Goal: Transaction & Acquisition: Obtain resource

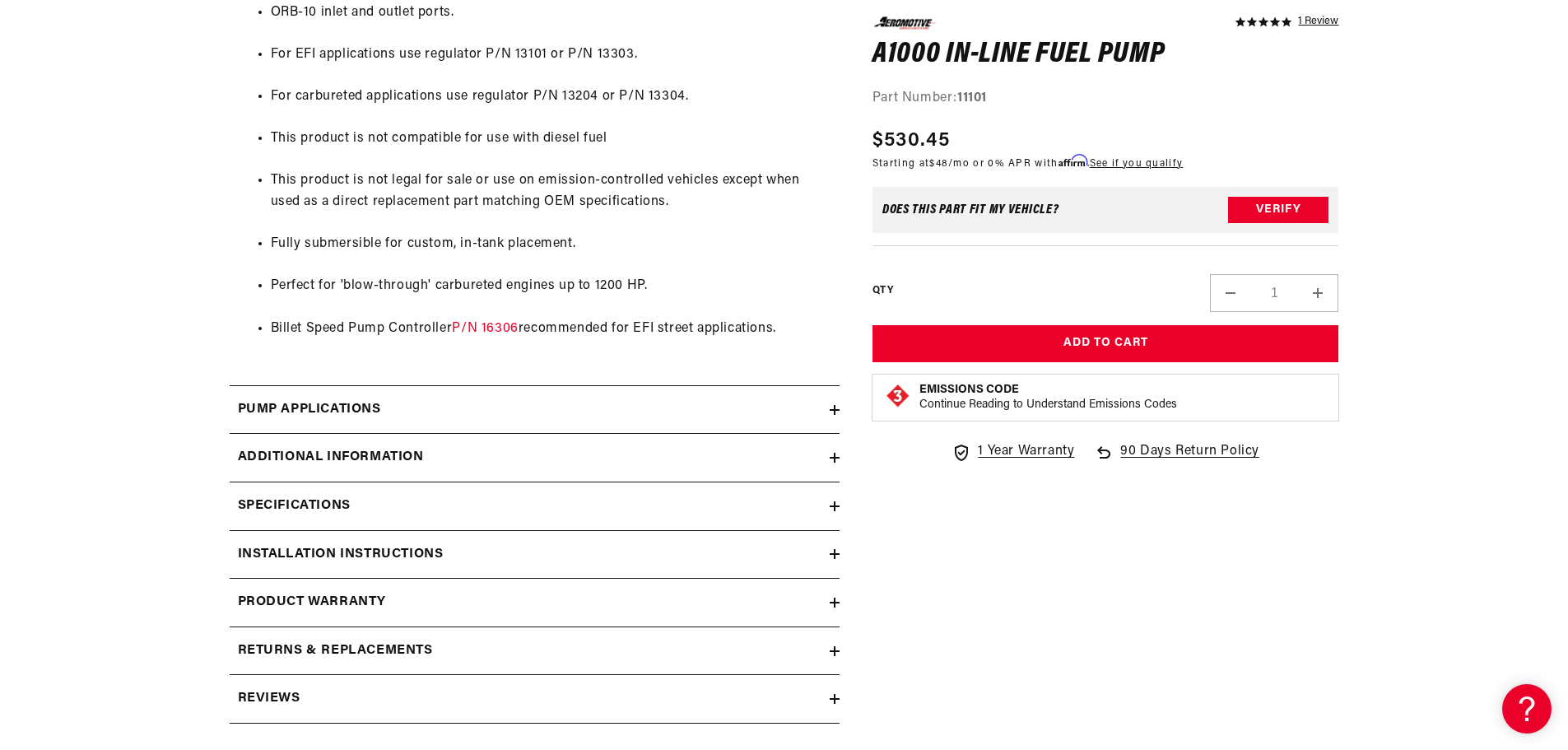
scroll to position [1400, 0]
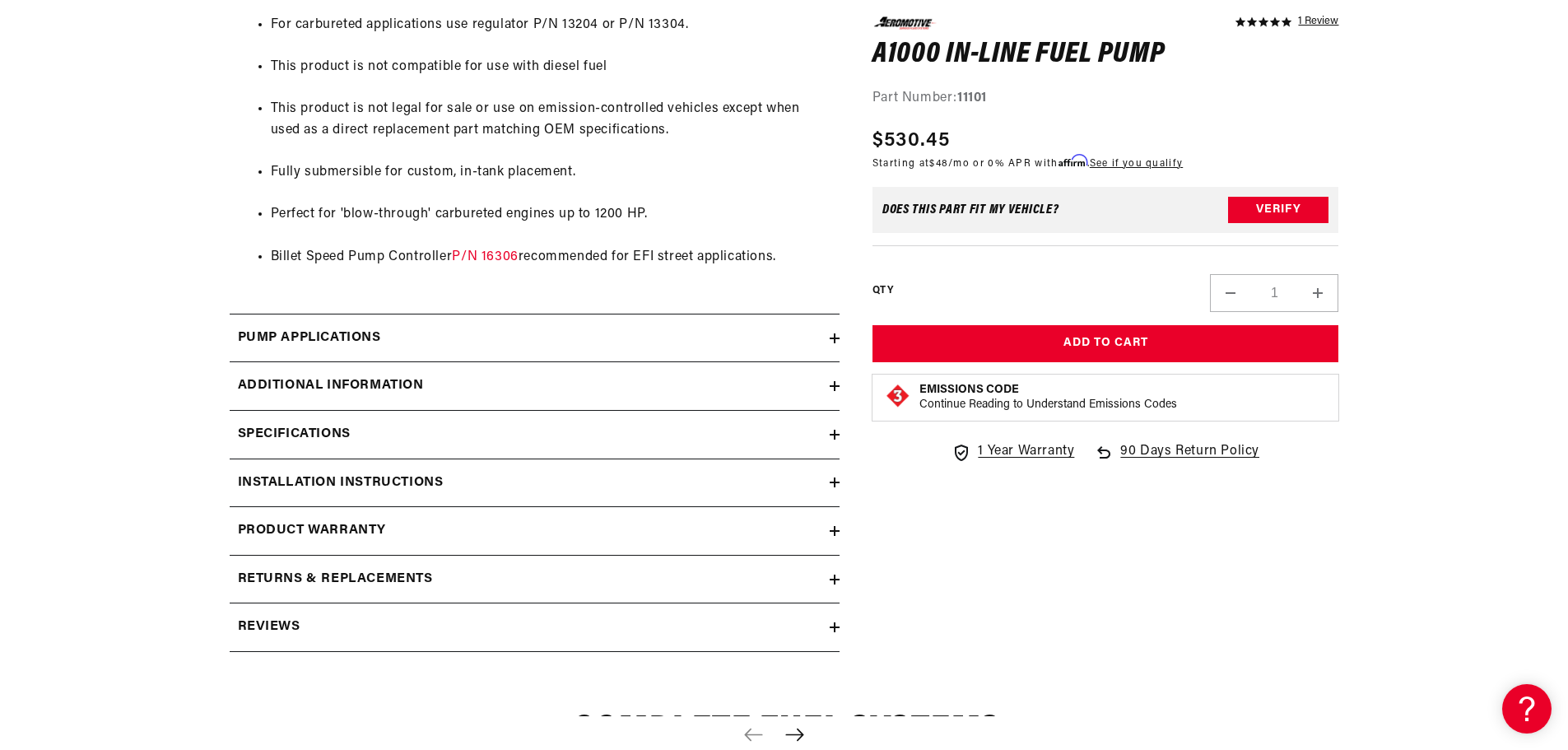
click at [336, 336] on h2 "Pump Applications" at bounding box center [309, 338] width 143 height 22
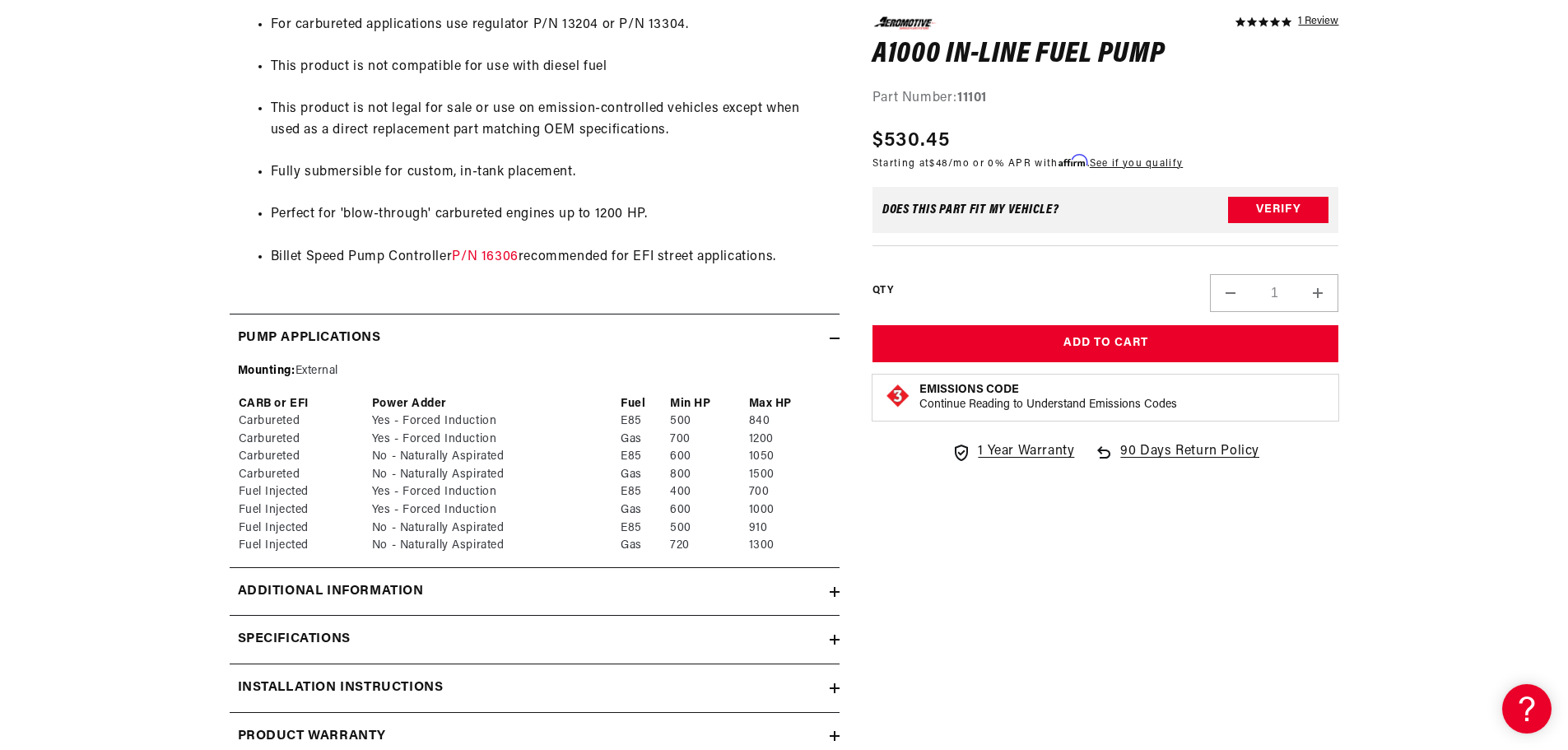
click at [336, 336] on h2 "Pump Applications" at bounding box center [309, 338] width 143 height 22
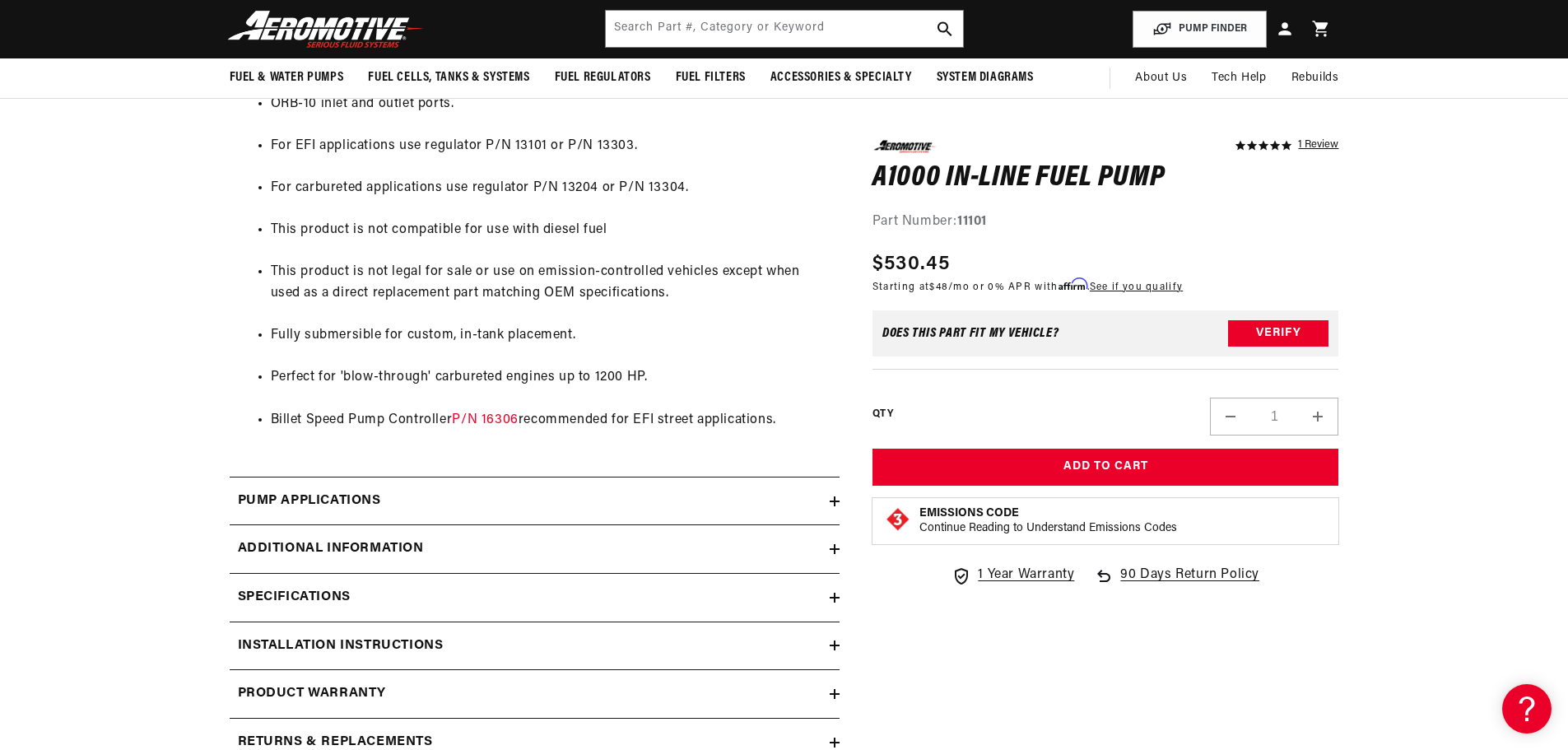
scroll to position [1236, 0]
click at [349, 553] on h2 "Additional information" at bounding box center [331, 550] width 186 height 22
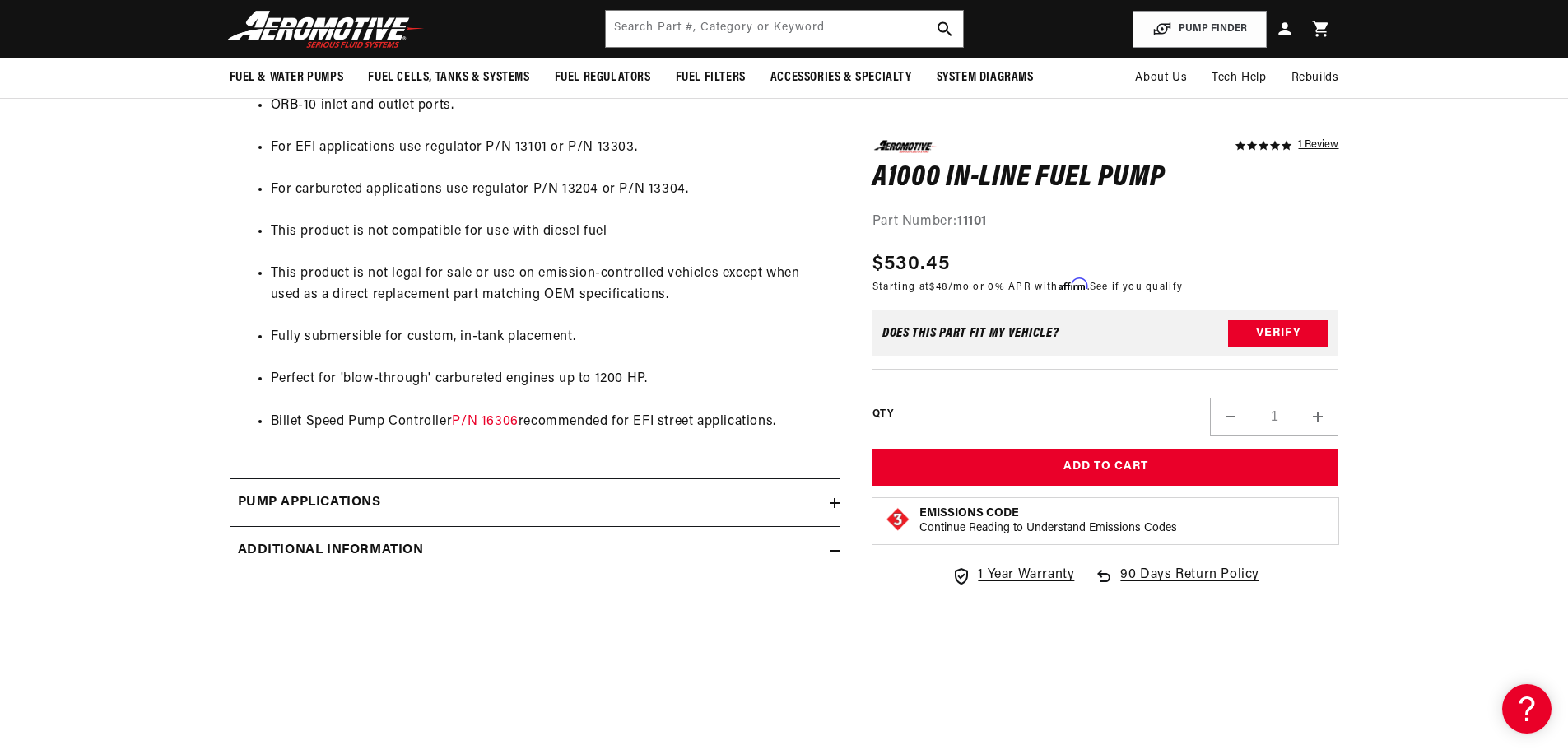
click at [349, 553] on h2 "Additional information" at bounding box center [331, 550] width 186 height 22
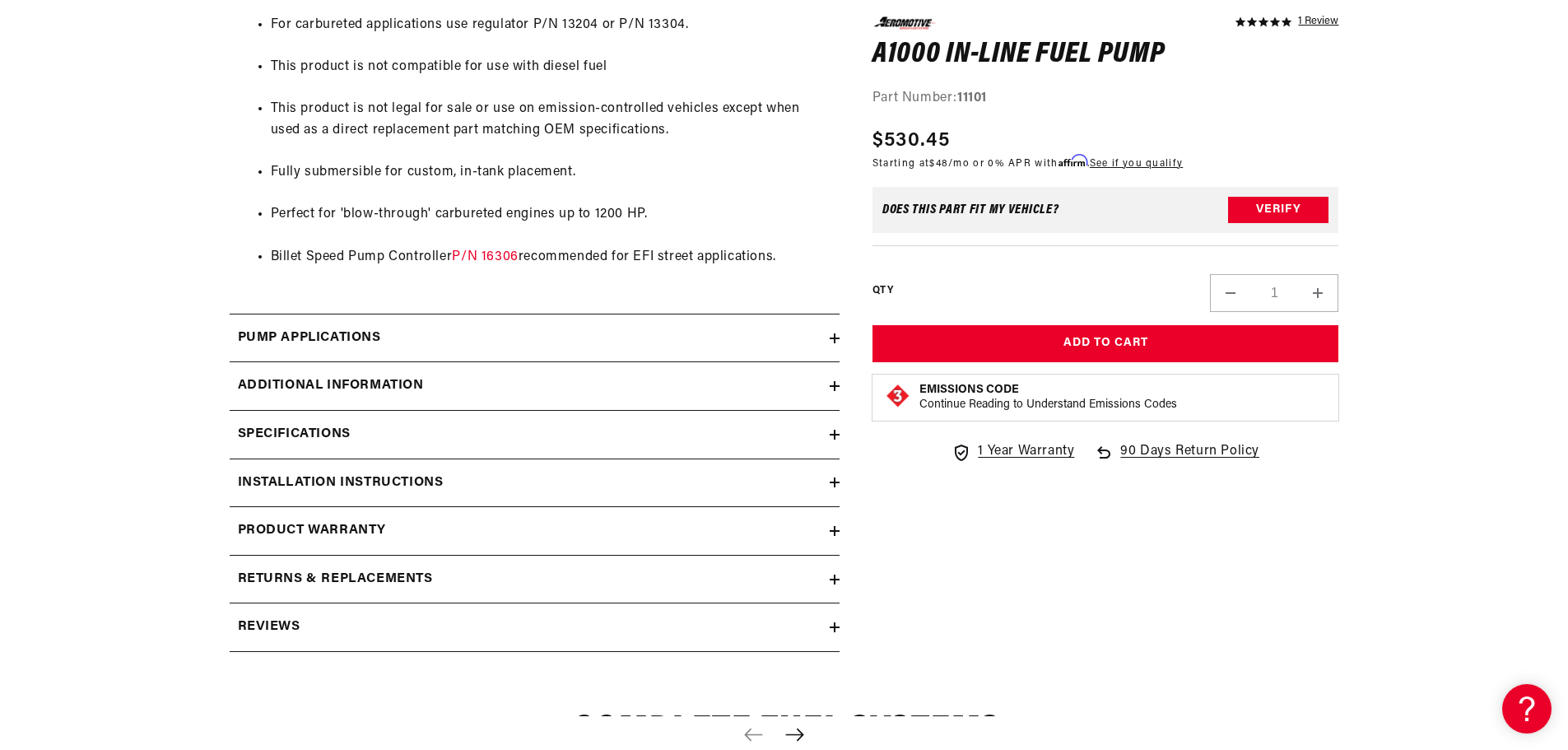
click at [316, 422] on summary "Specifications" at bounding box center [535, 434] width 610 height 48
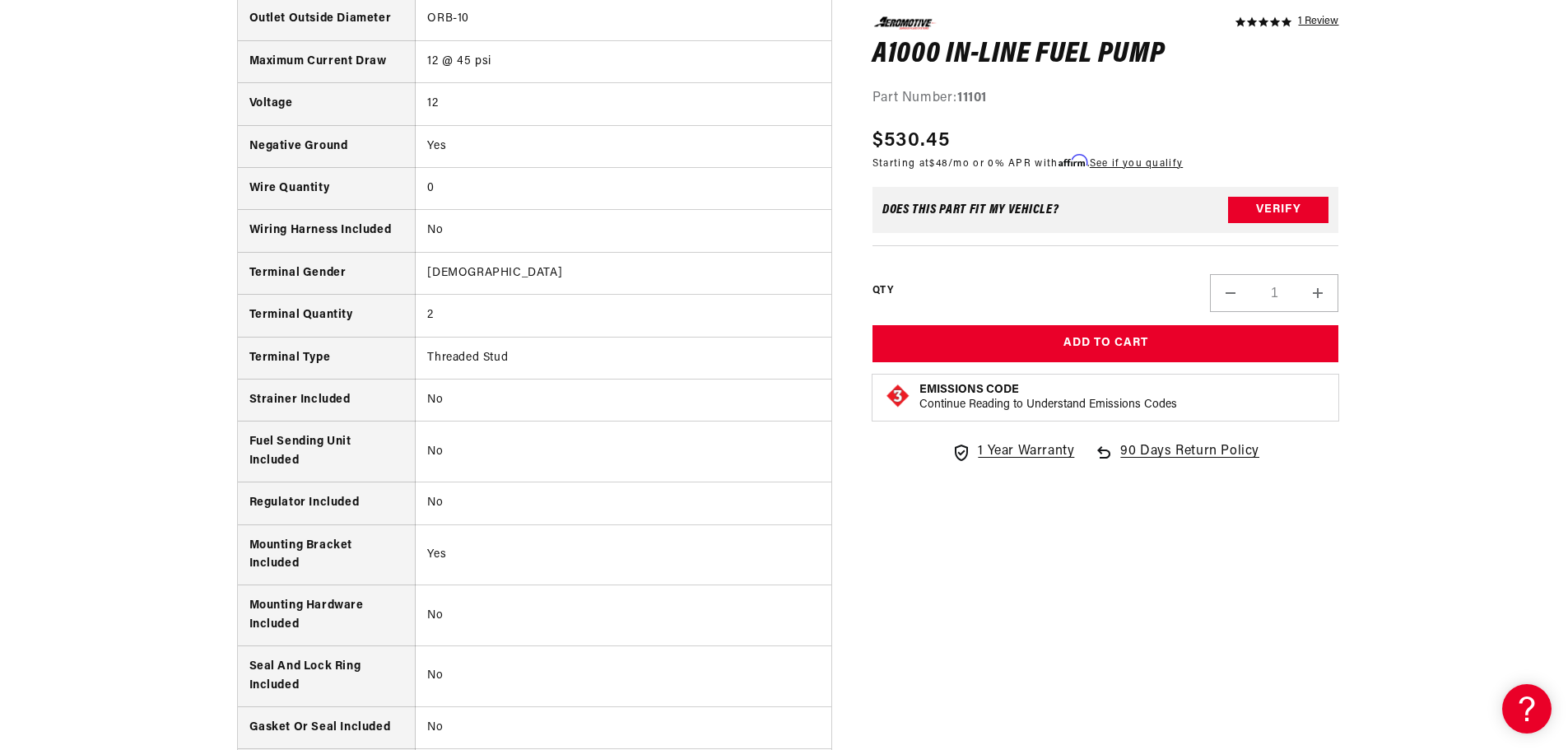
scroll to position [2635, 0]
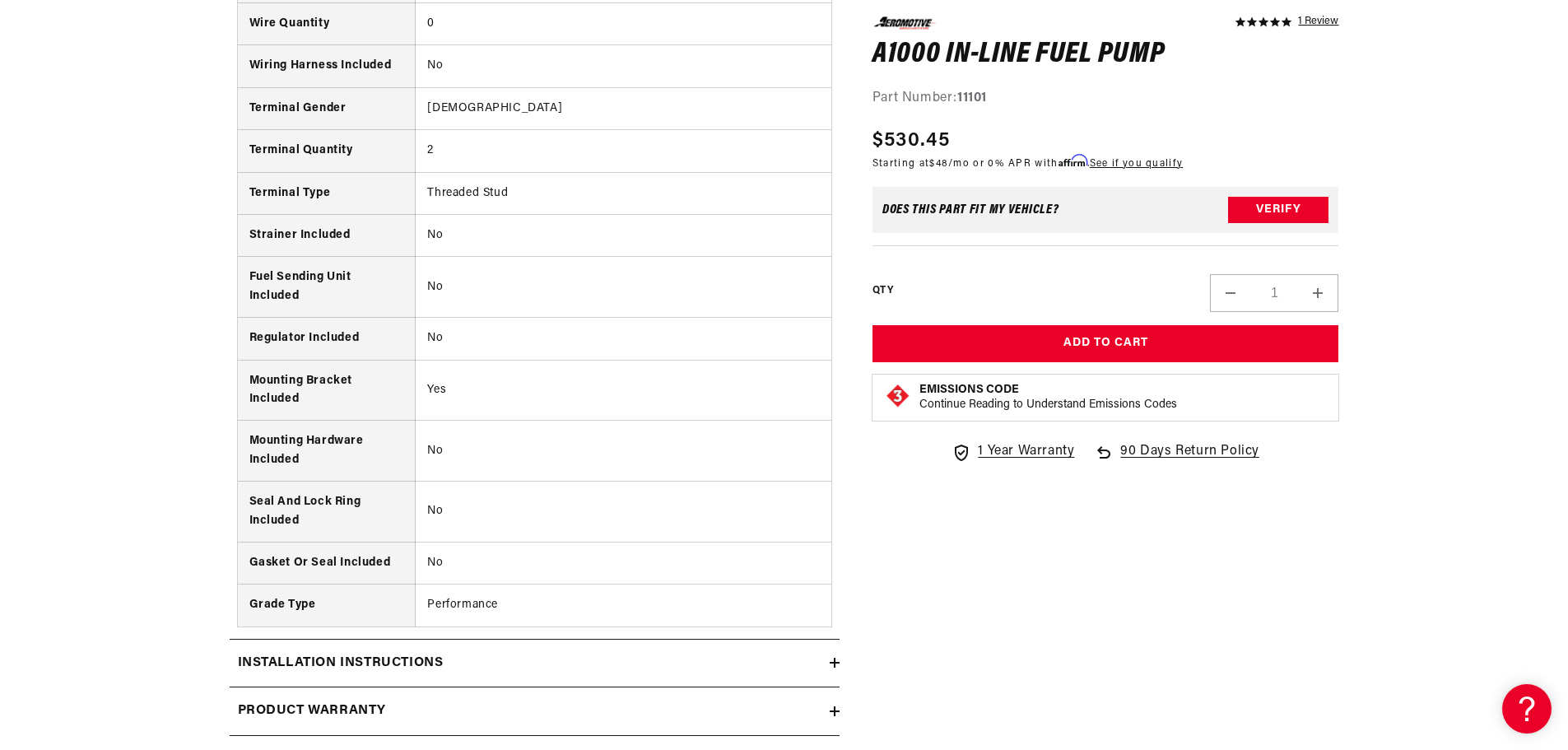
click at [311, 670] on h2 "Installation Instructions" at bounding box center [340, 663] width 206 height 22
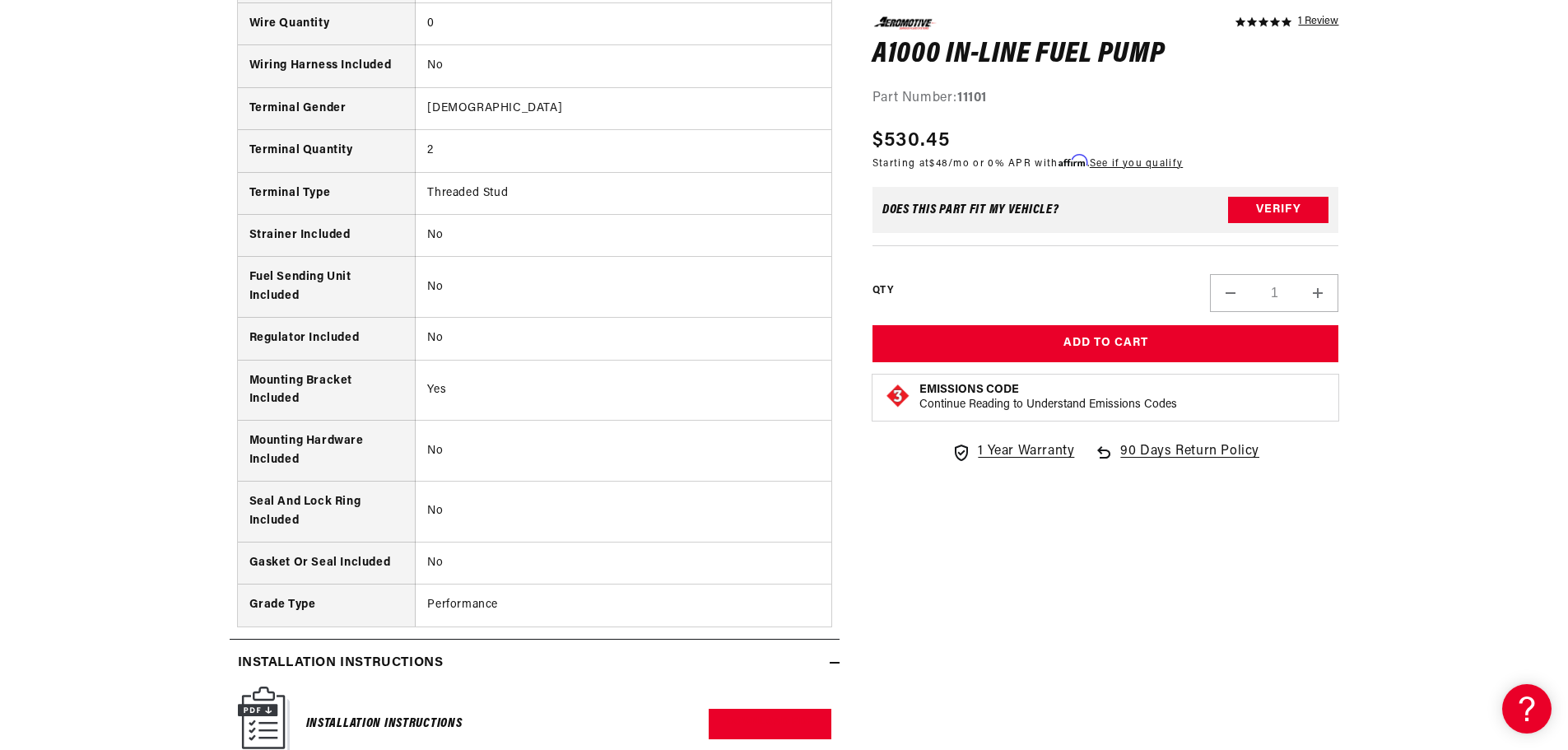
scroll to position [2965, 0]
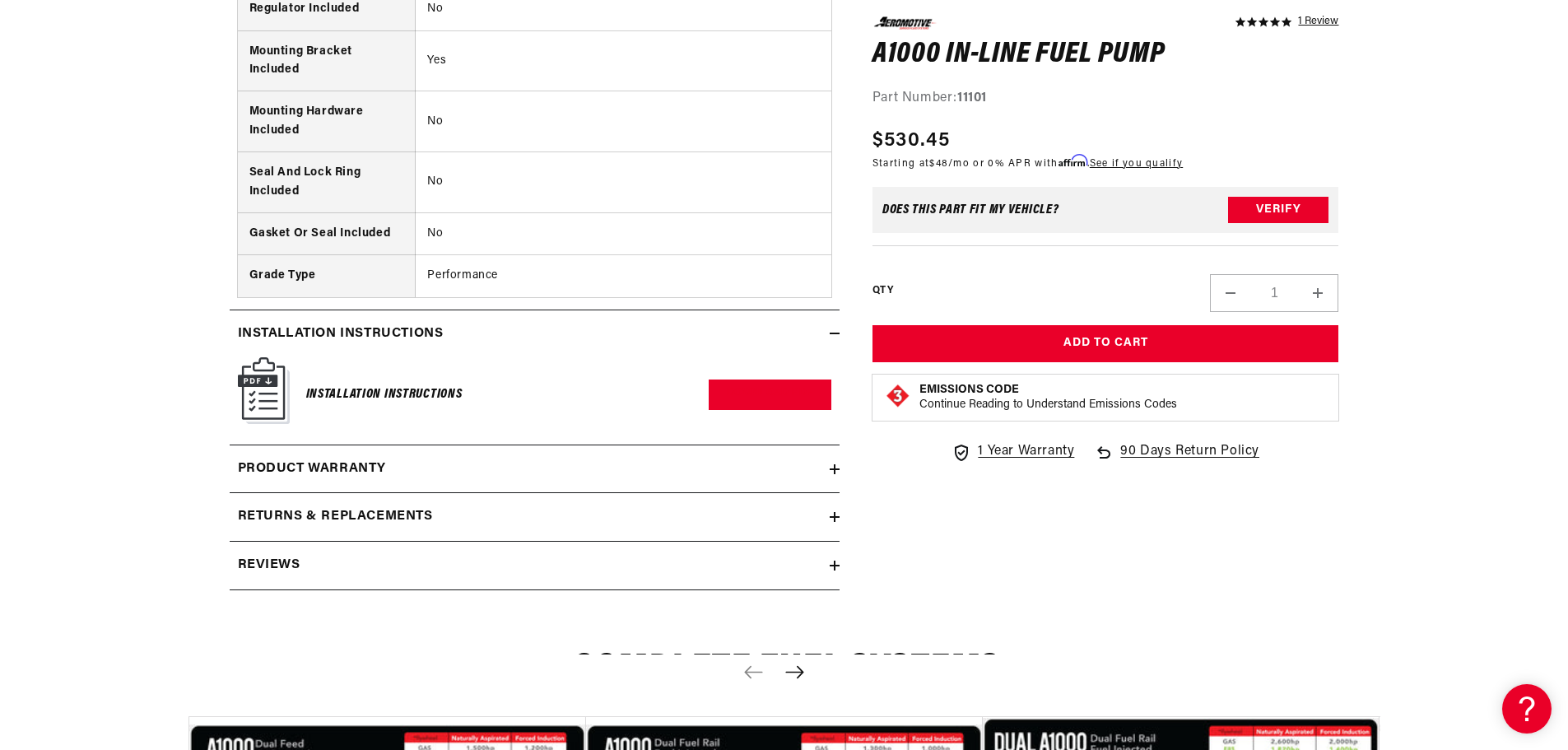
click at [376, 381] on div "Installation Instructions" at bounding box center [384, 394] width 157 height 66
click at [376, 397] on h6 "Installation Instructions" at bounding box center [384, 394] width 157 height 22
click at [756, 397] on link "Download PDF" at bounding box center [770, 394] width 123 height 30
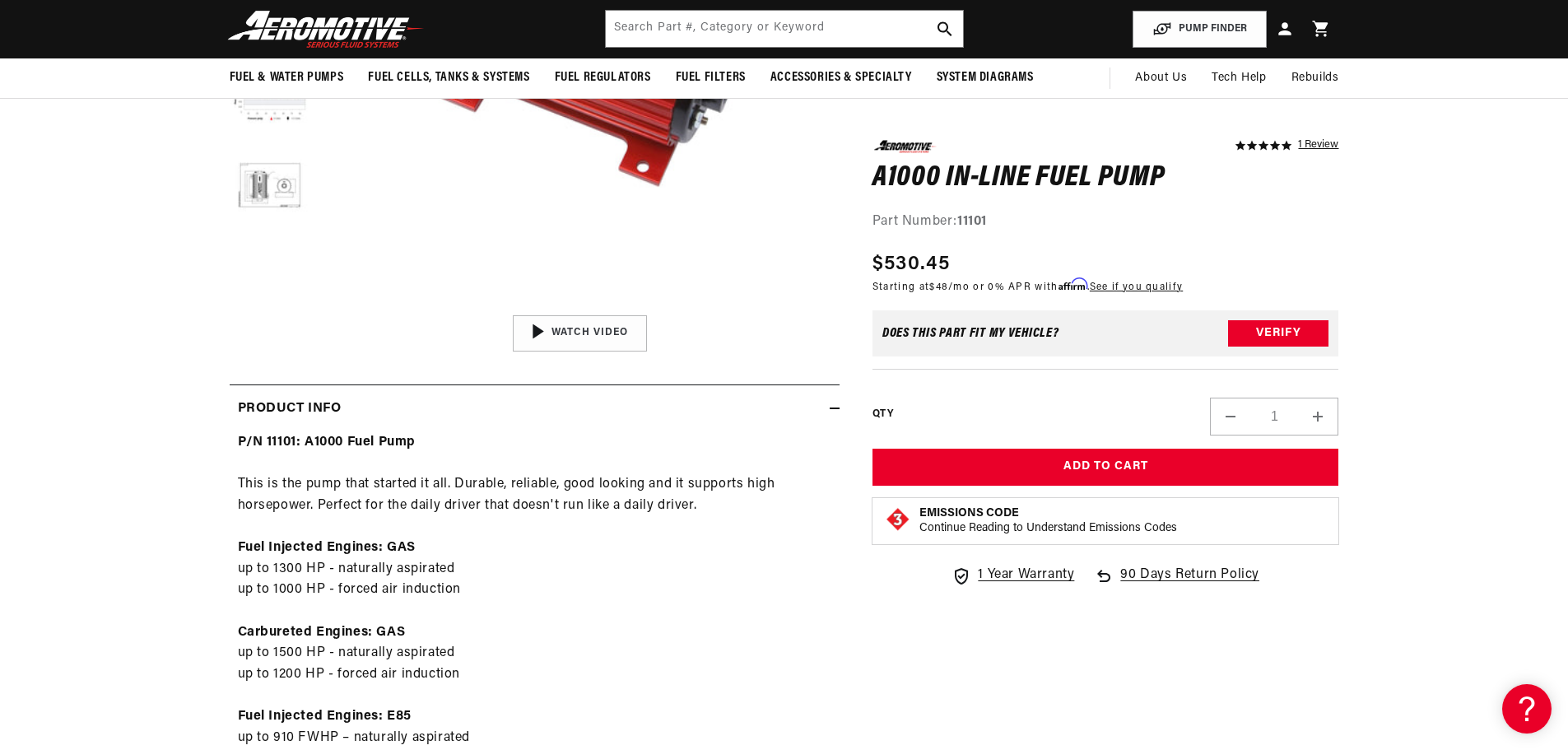
scroll to position [30, 0]
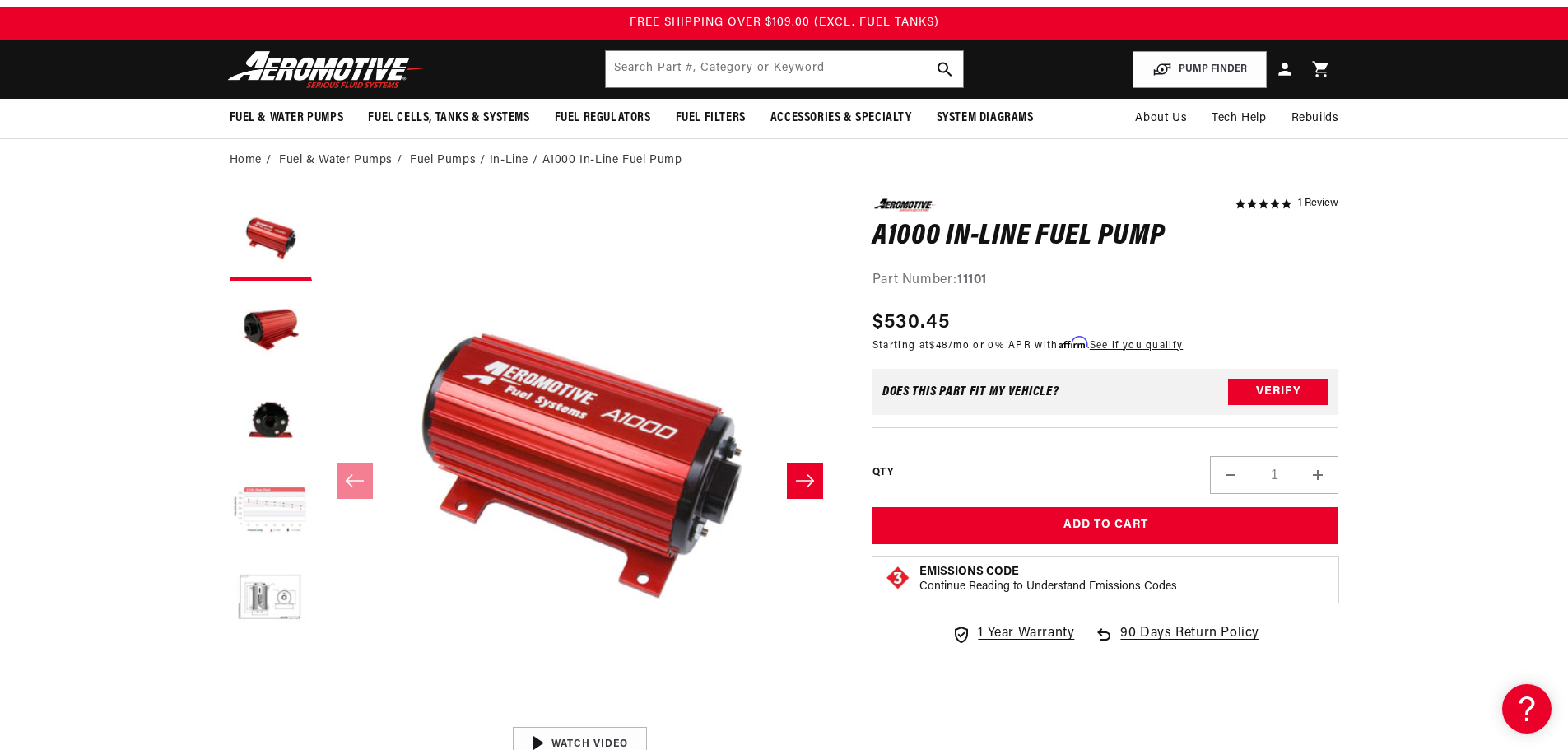
click at [290, 533] on button "Load image 4 in gallery view" at bounding box center [271, 511] width 83 height 83
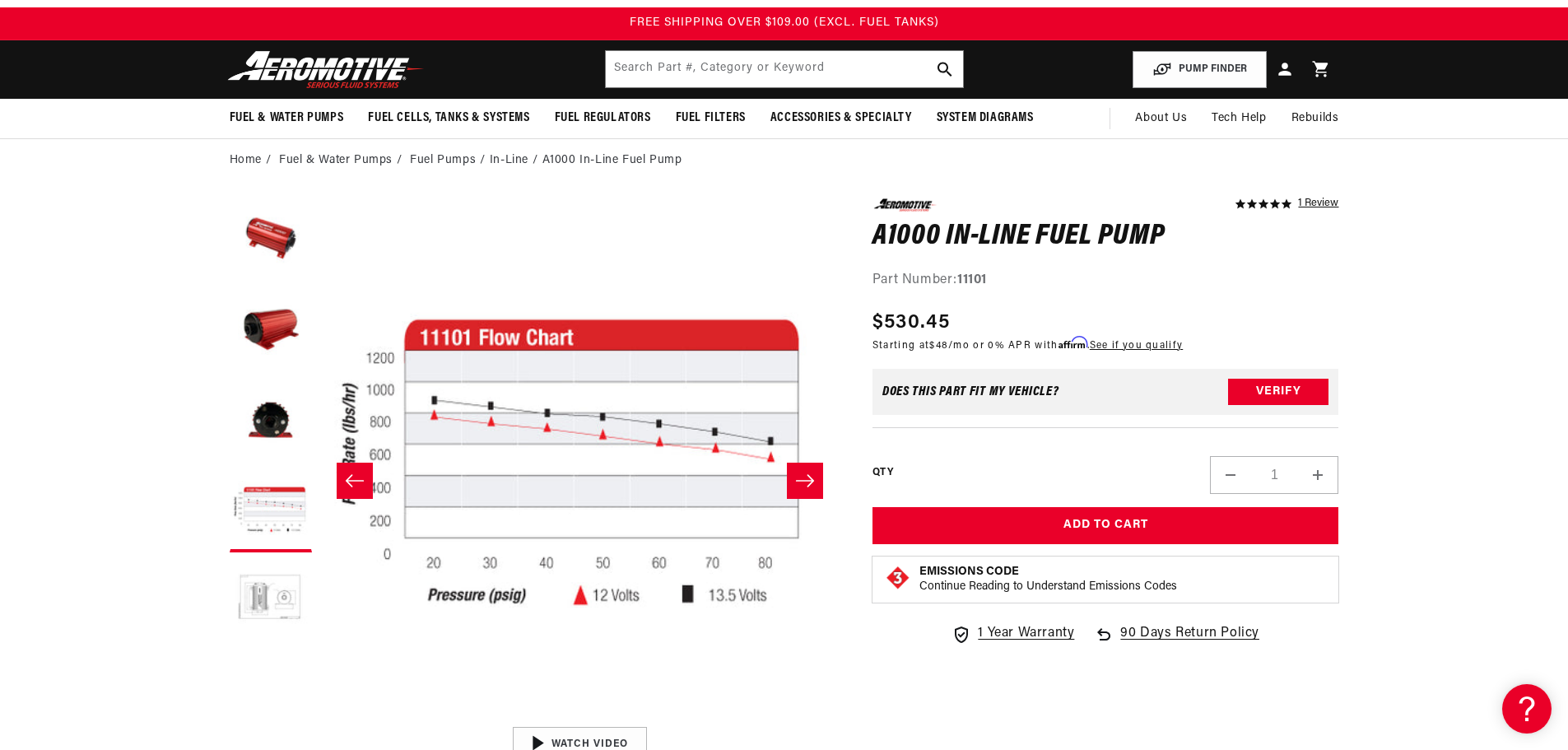
click at [264, 595] on button "Load image 5 in gallery view" at bounding box center [271, 602] width 83 height 83
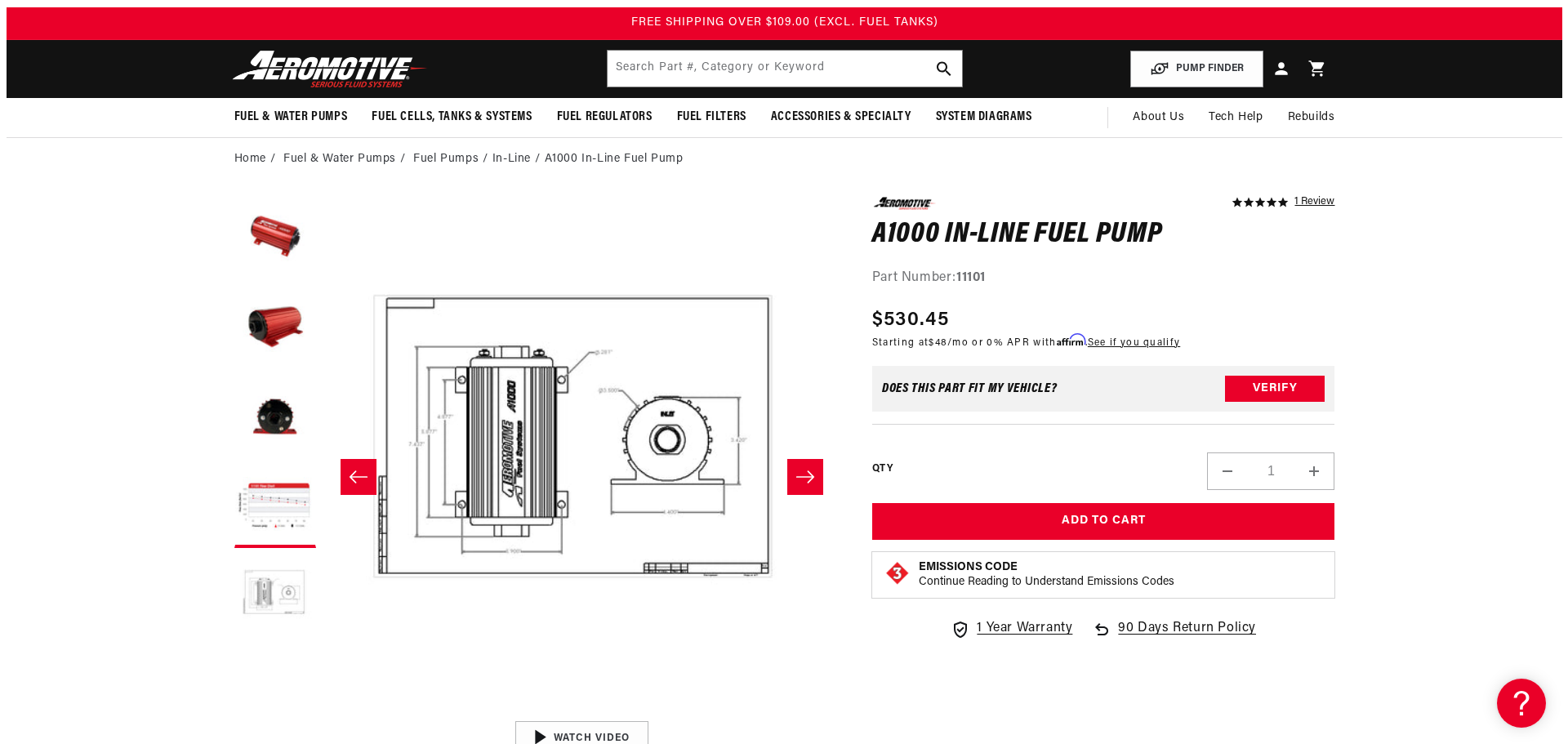
scroll to position [0, 2064]
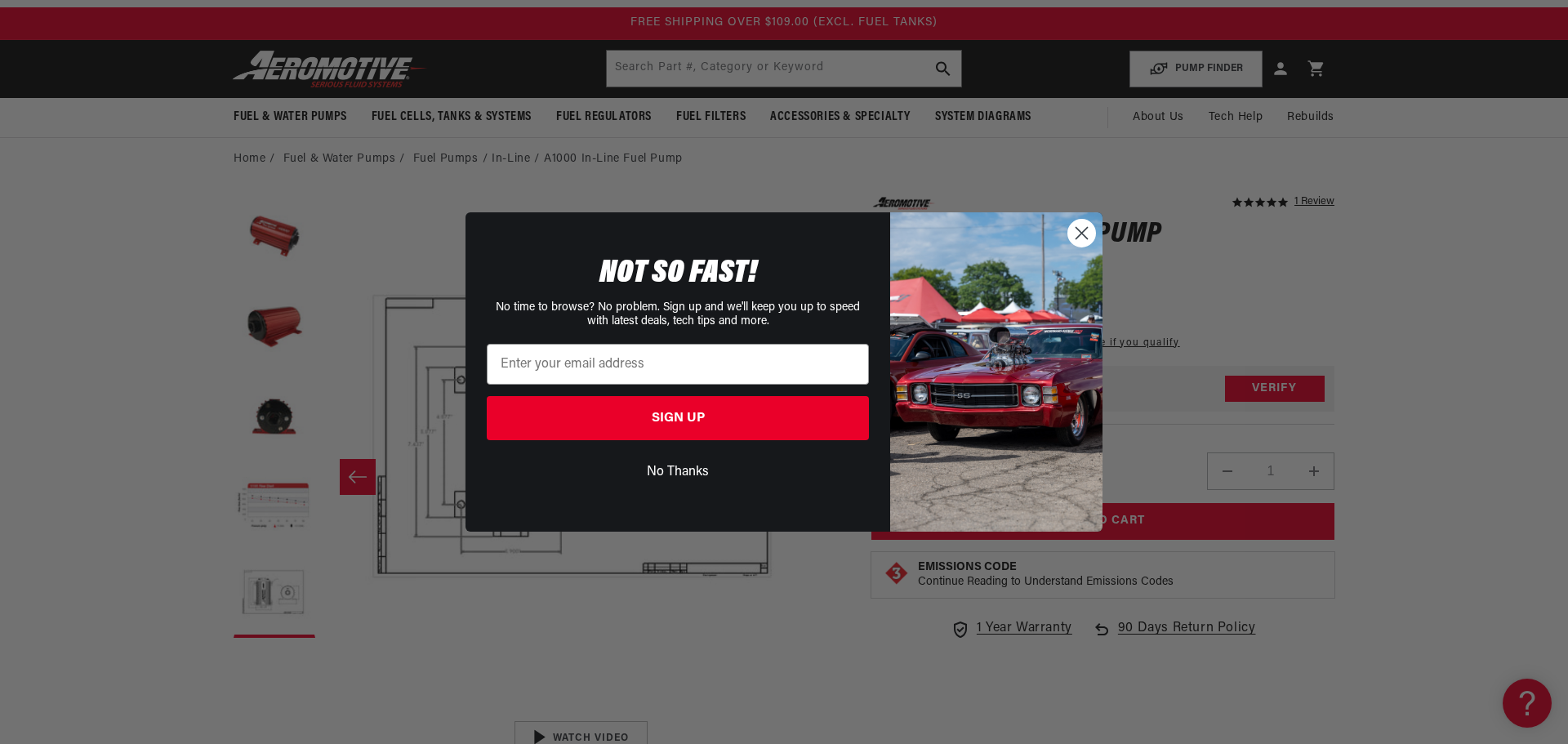
click at [1092, 227] on circle "Close dialog" at bounding box center [1081, 233] width 27 height 27
